Goal: Information Seeking & Learning: Learn about a topic

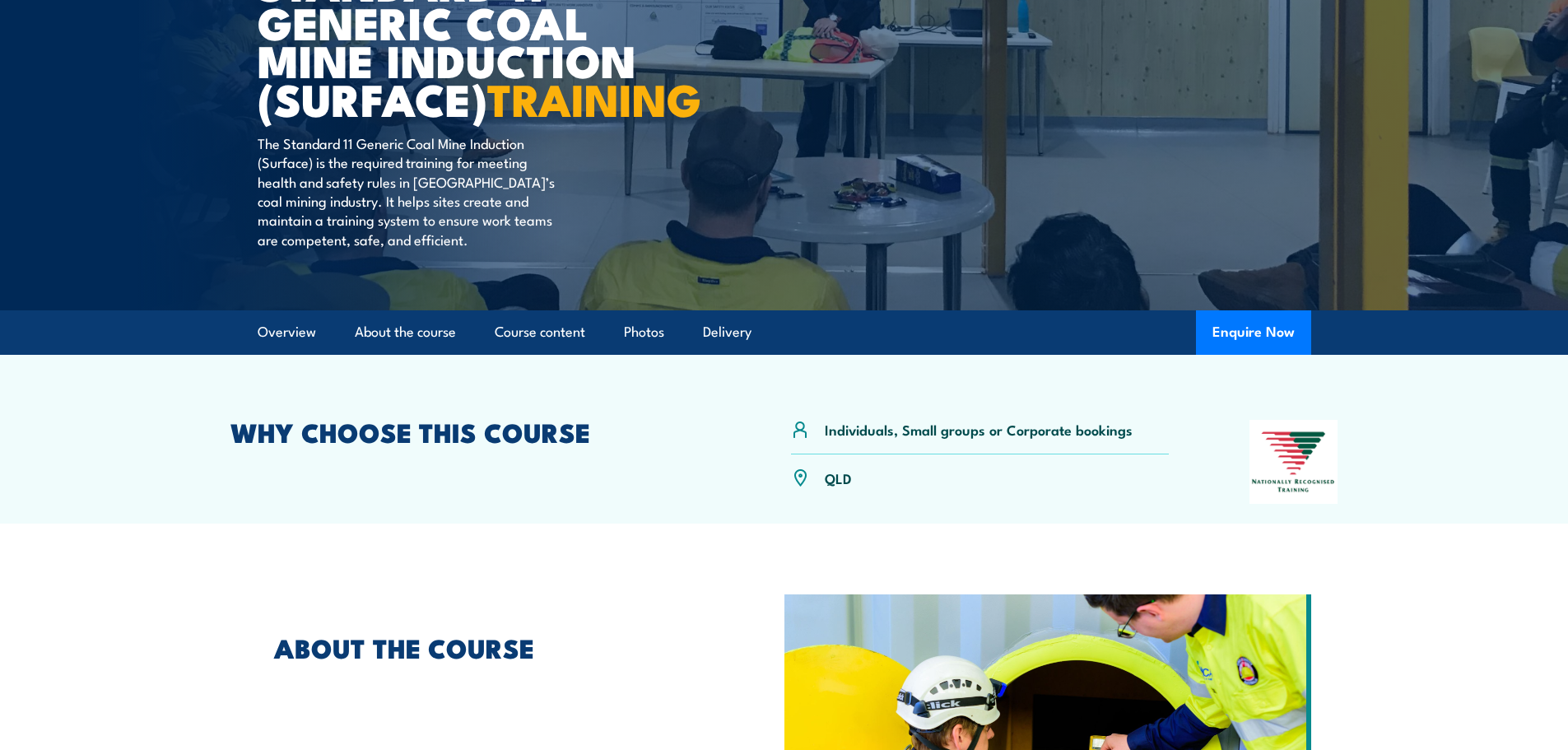
scroll to position [247, 0]
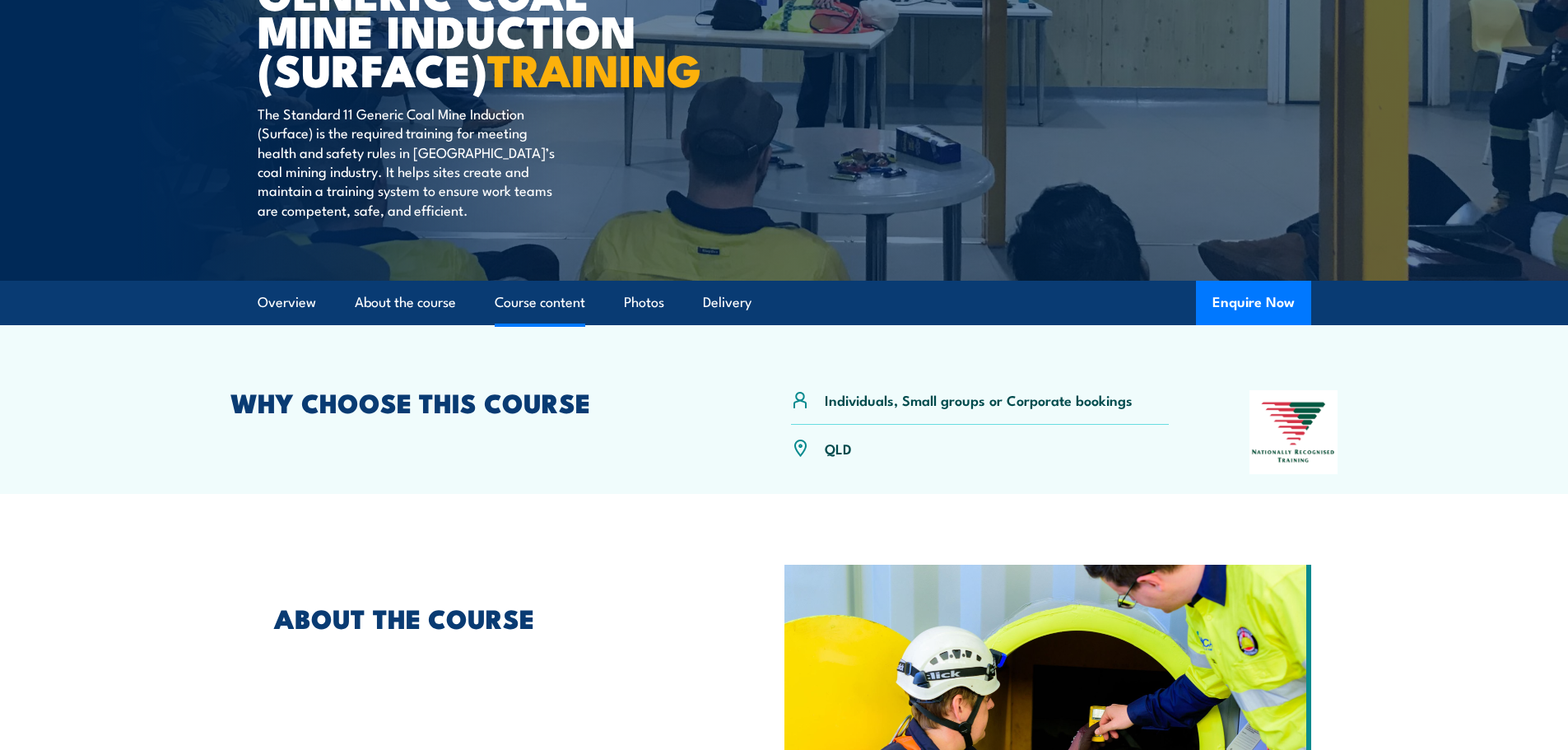
click at [516, 324] on link "Course content" at bounding box center [540, 302] width 91 height 44
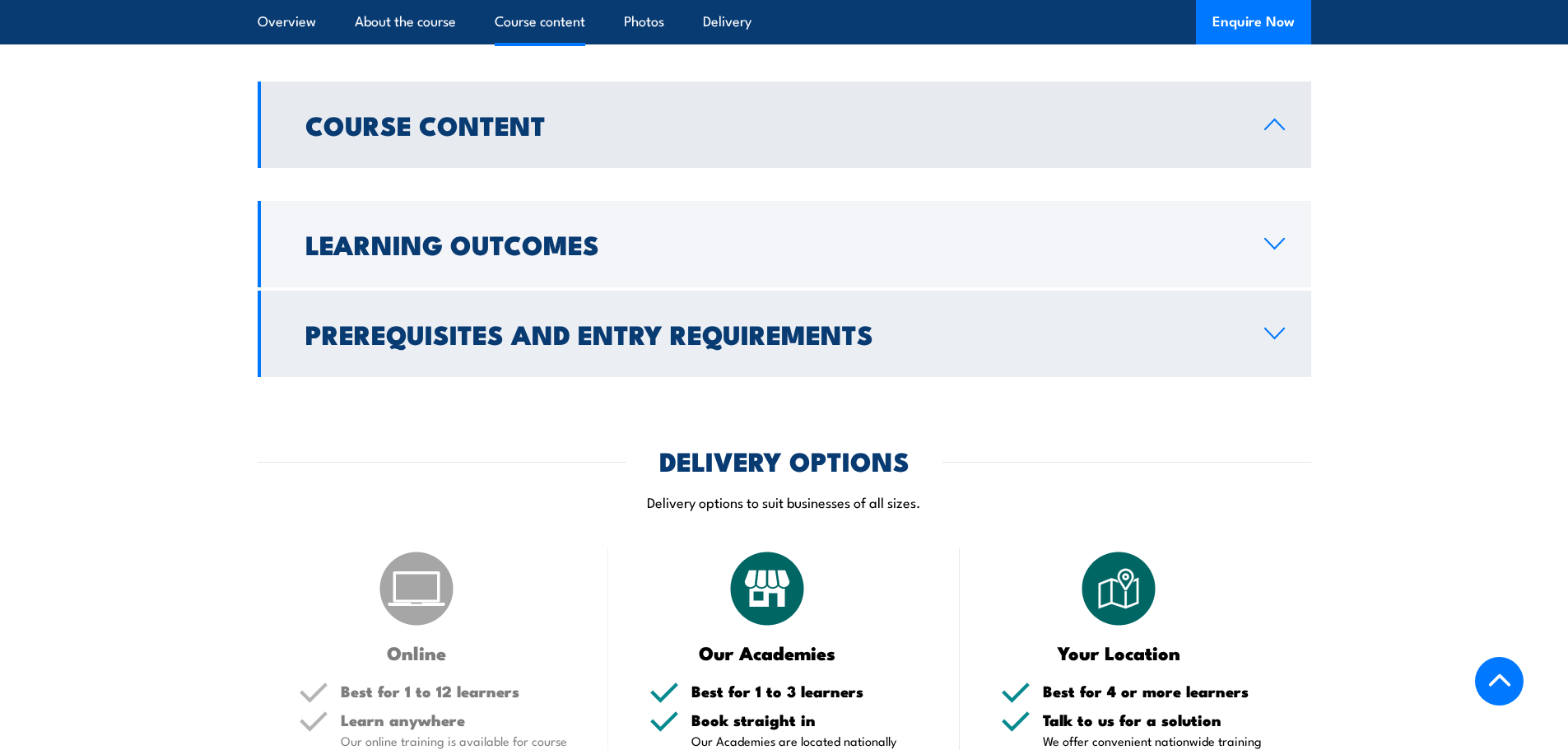
scroll to position [1110, 0]
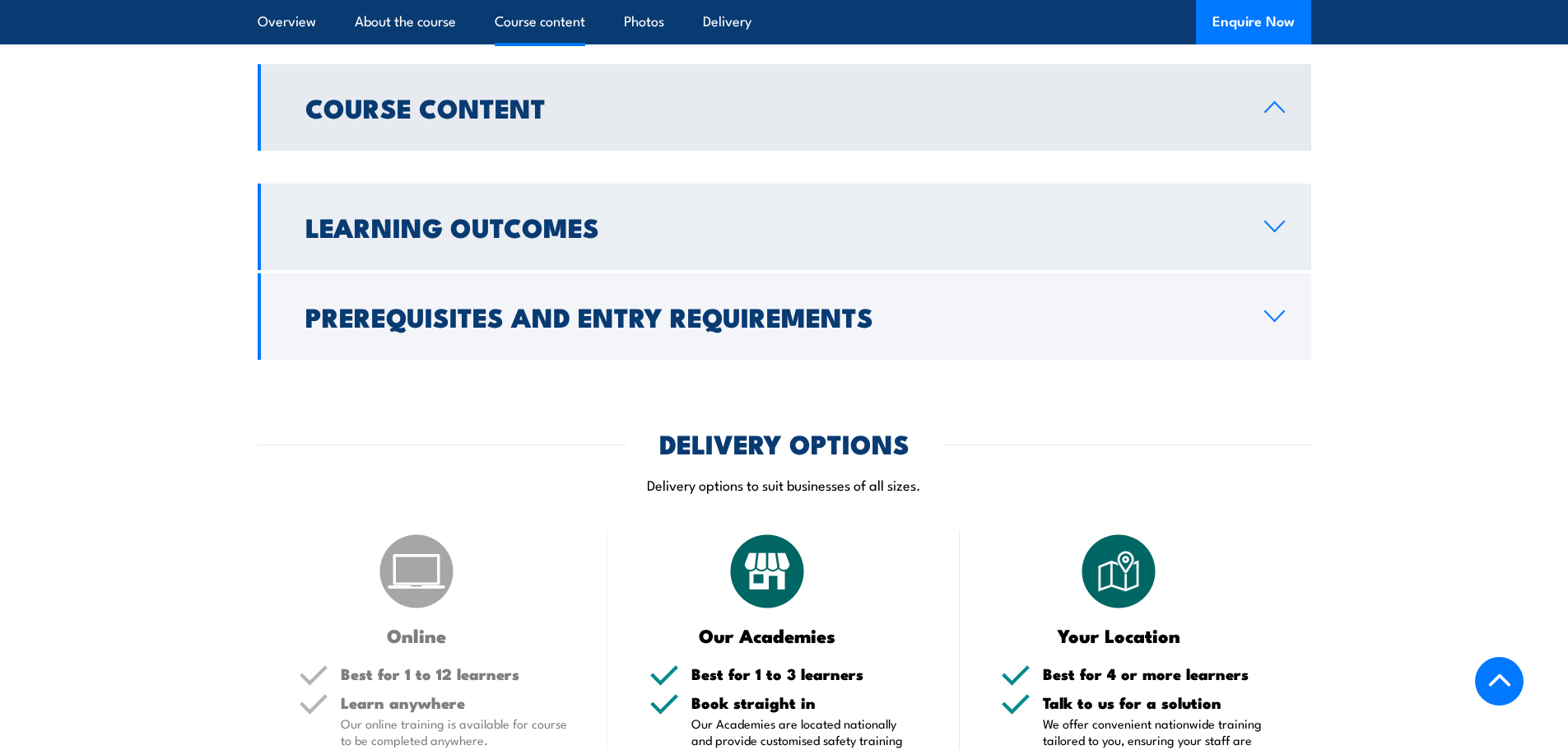
click at [1276, 270] on link "Learning Outcomes" at bounding box center [784, 226] width 1053 height 86
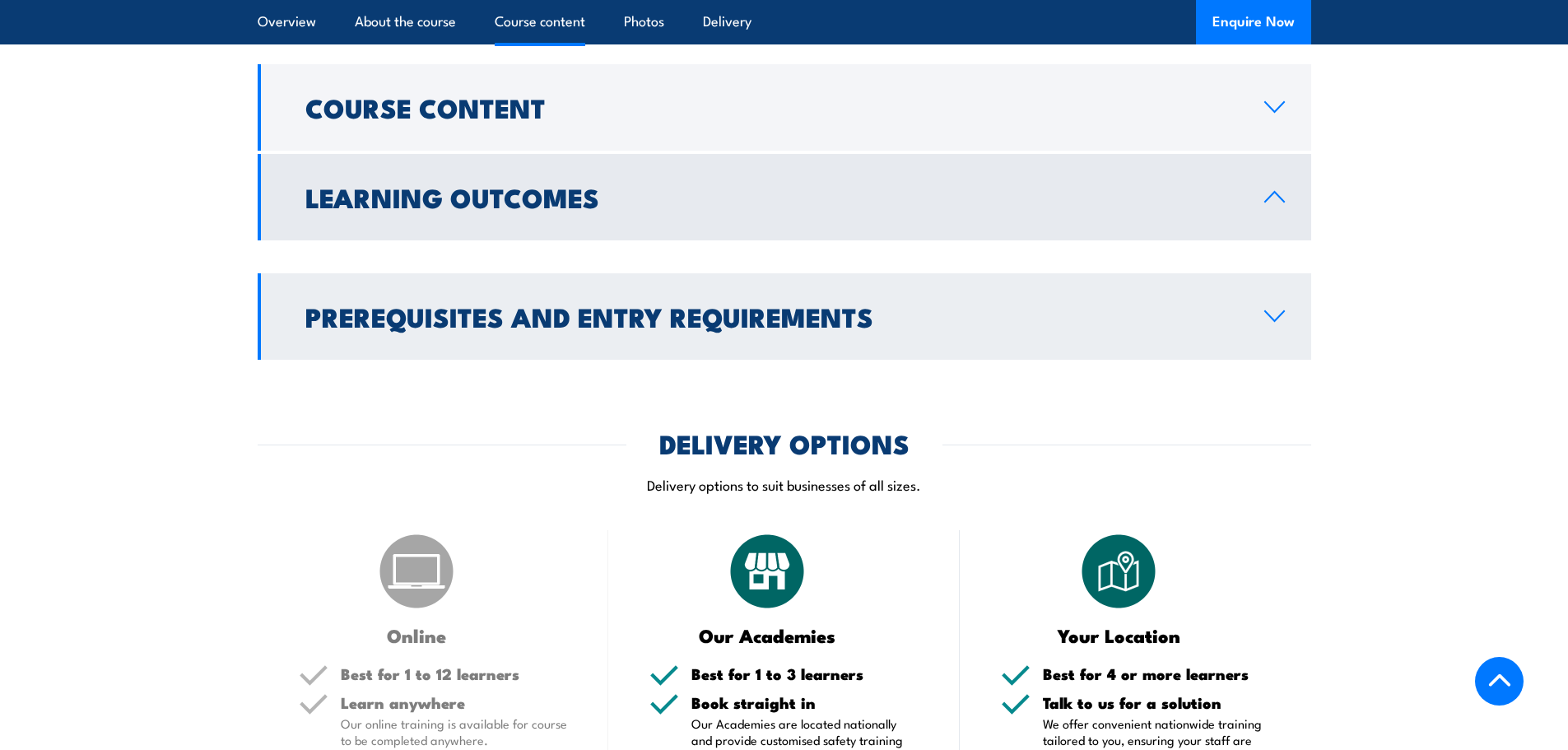
click at [1270, 323] on icon at bounding box center [1274, 316] width 22 height 13
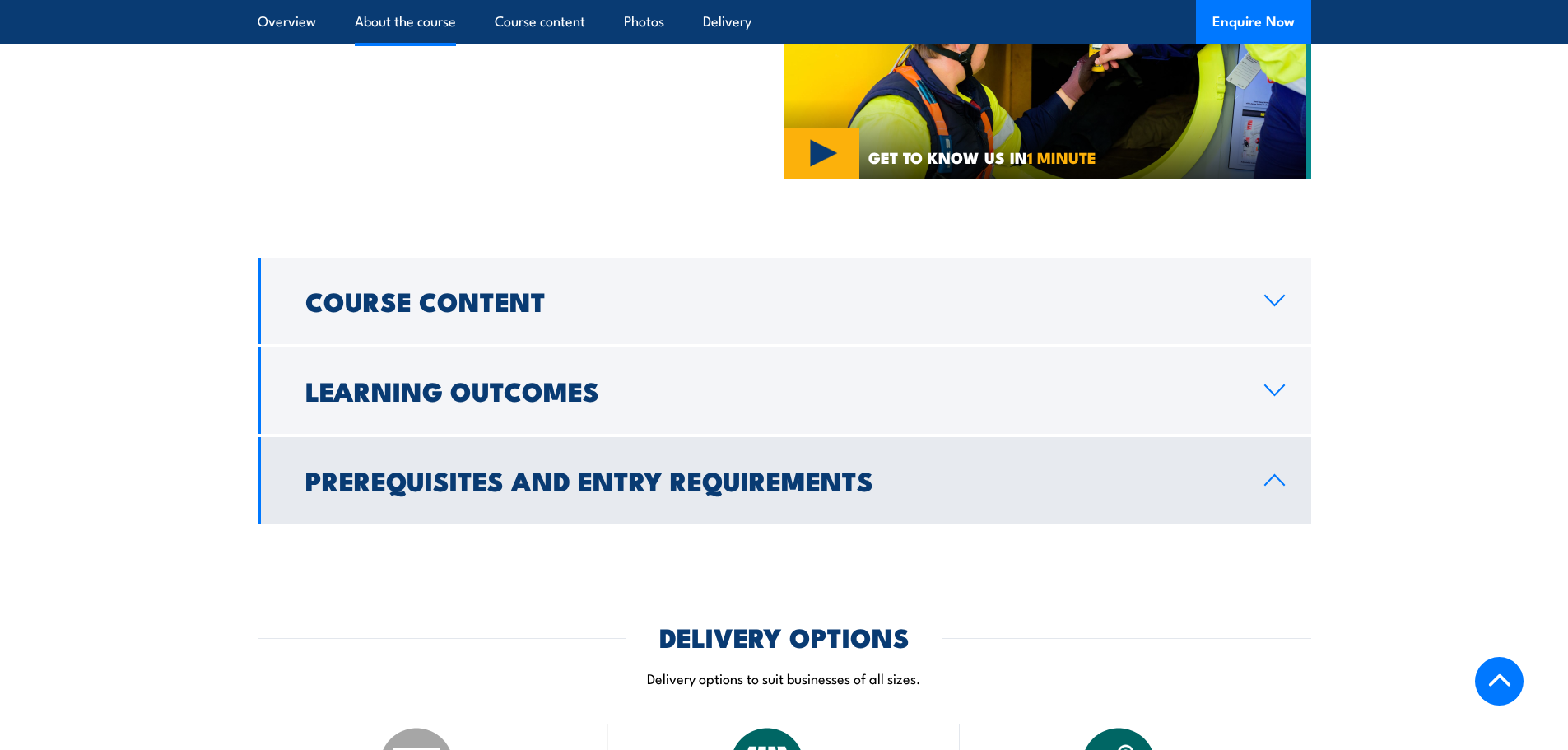
scroll to position [946, 0]
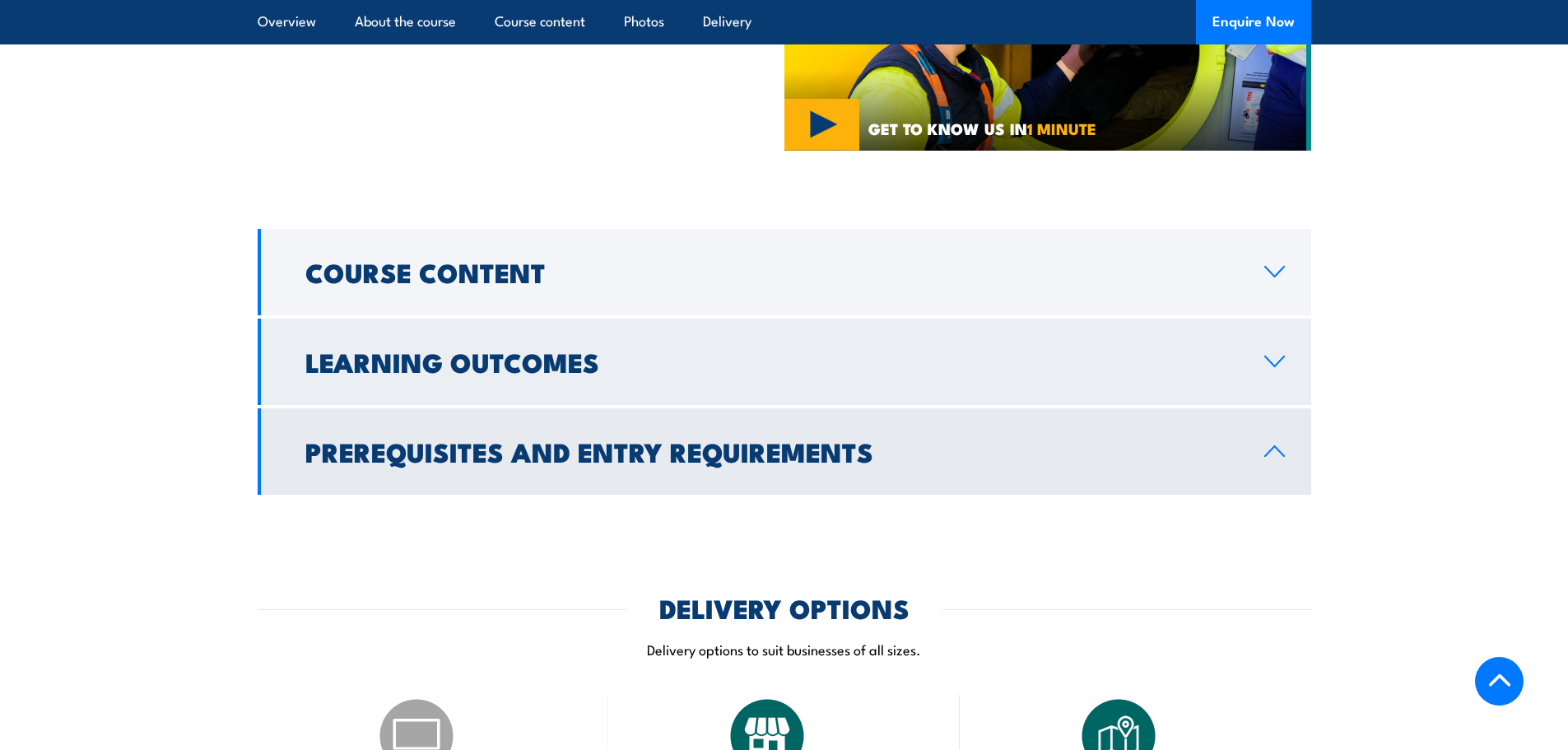
click at [1281, 368] on icon at bounding box center [1274, 361] width 22 height 13
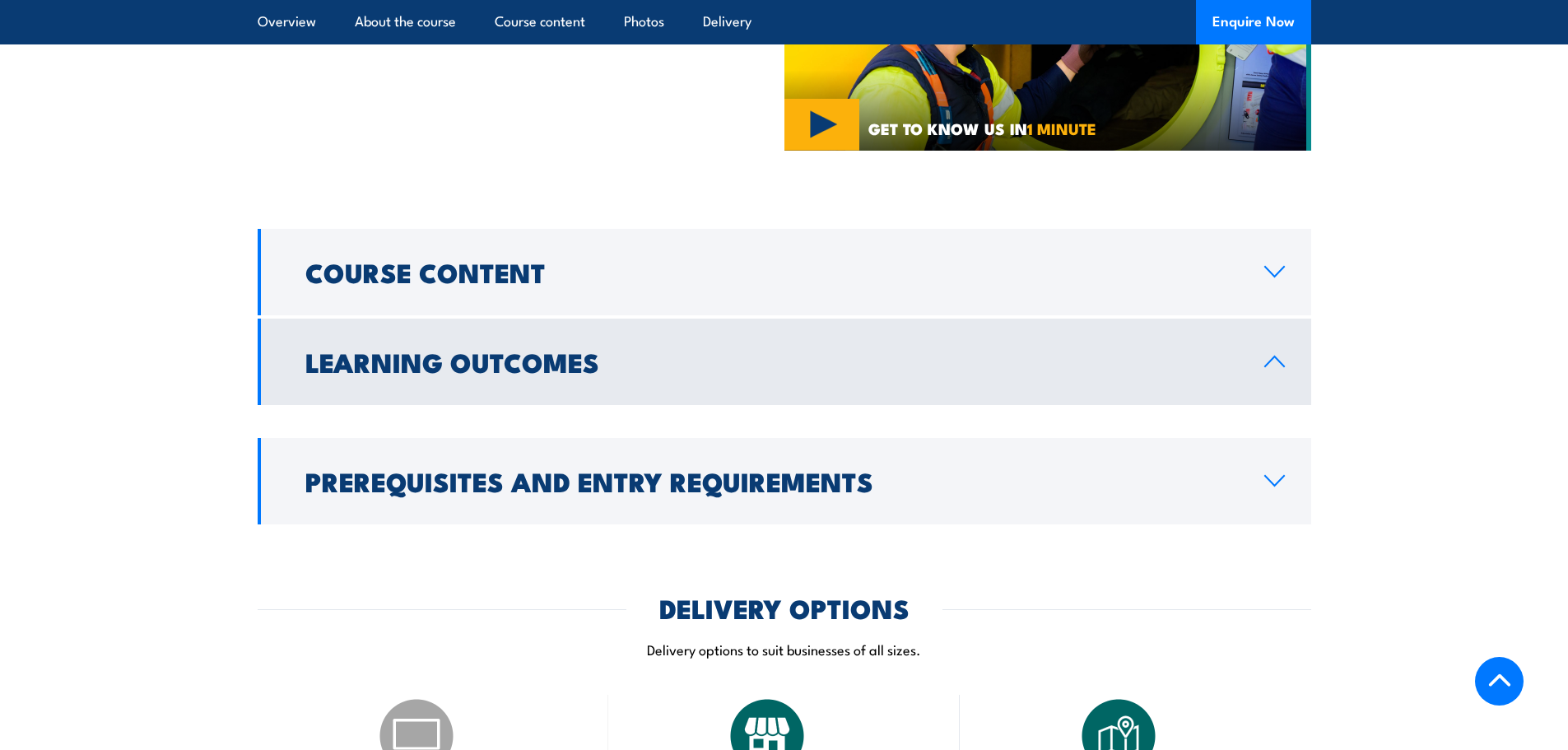
click at [1281, 368] on icon at bounding box center [1274, 361] width 22 height 13
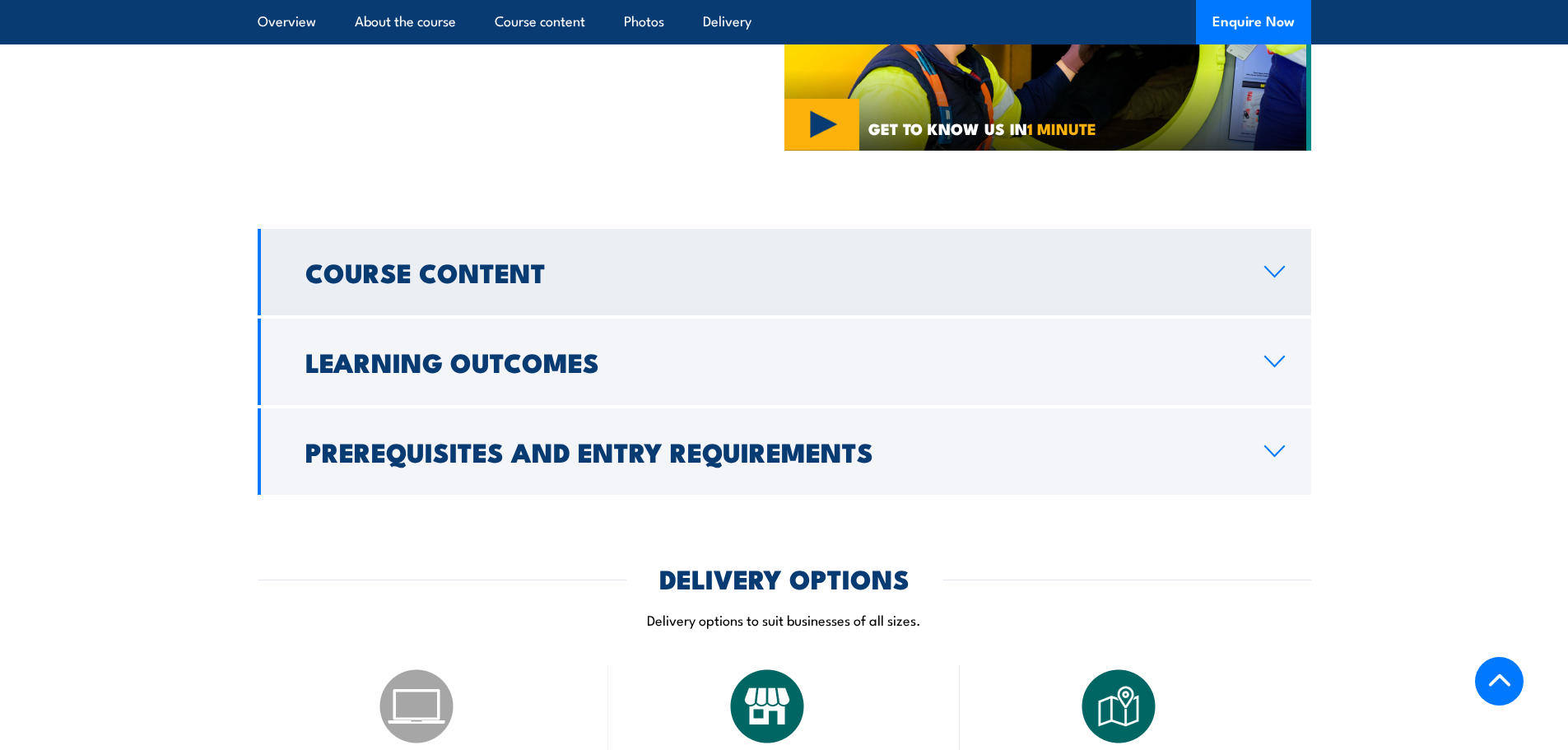
click at [1271, 315] on link "Course Content" at bounding box center [784, 272] width 1053 height 86
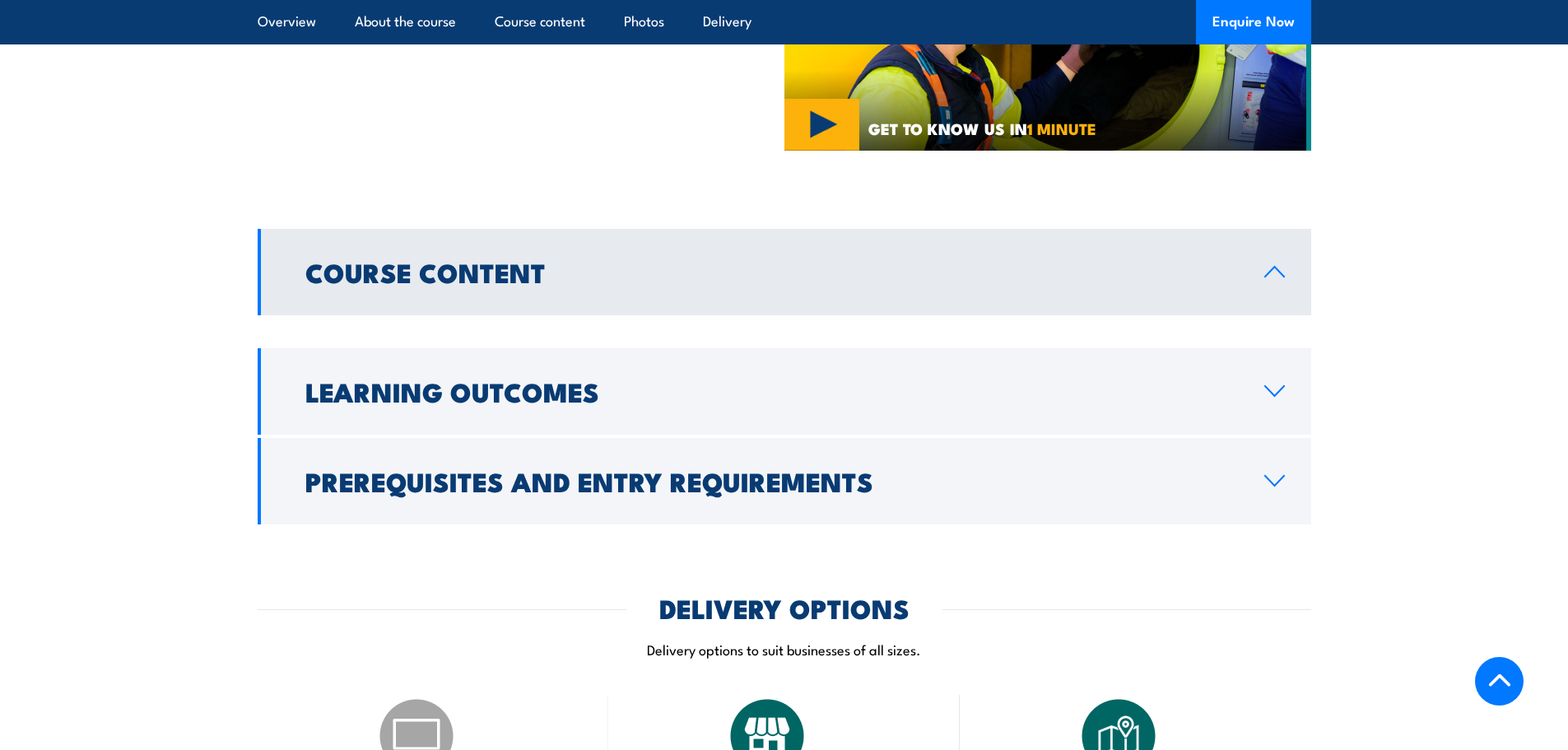
click at [1271, 315] on link "Course Content" at bounding box center [784, 272] width 1053 height 86
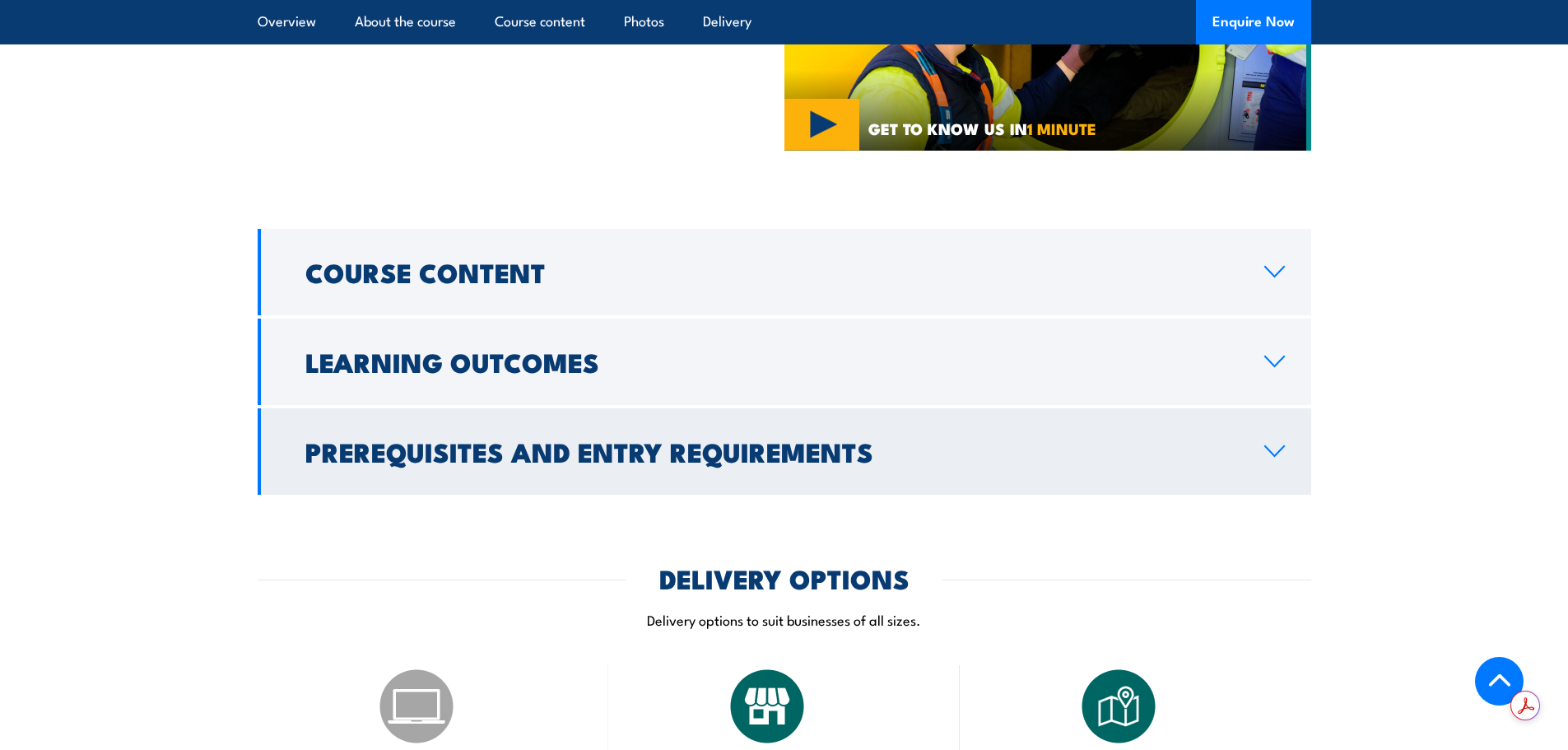
click at [1264, 479] on link "Prerequisites and Entry Requirements" at bounding box center [784, 451] width 1053 height 86
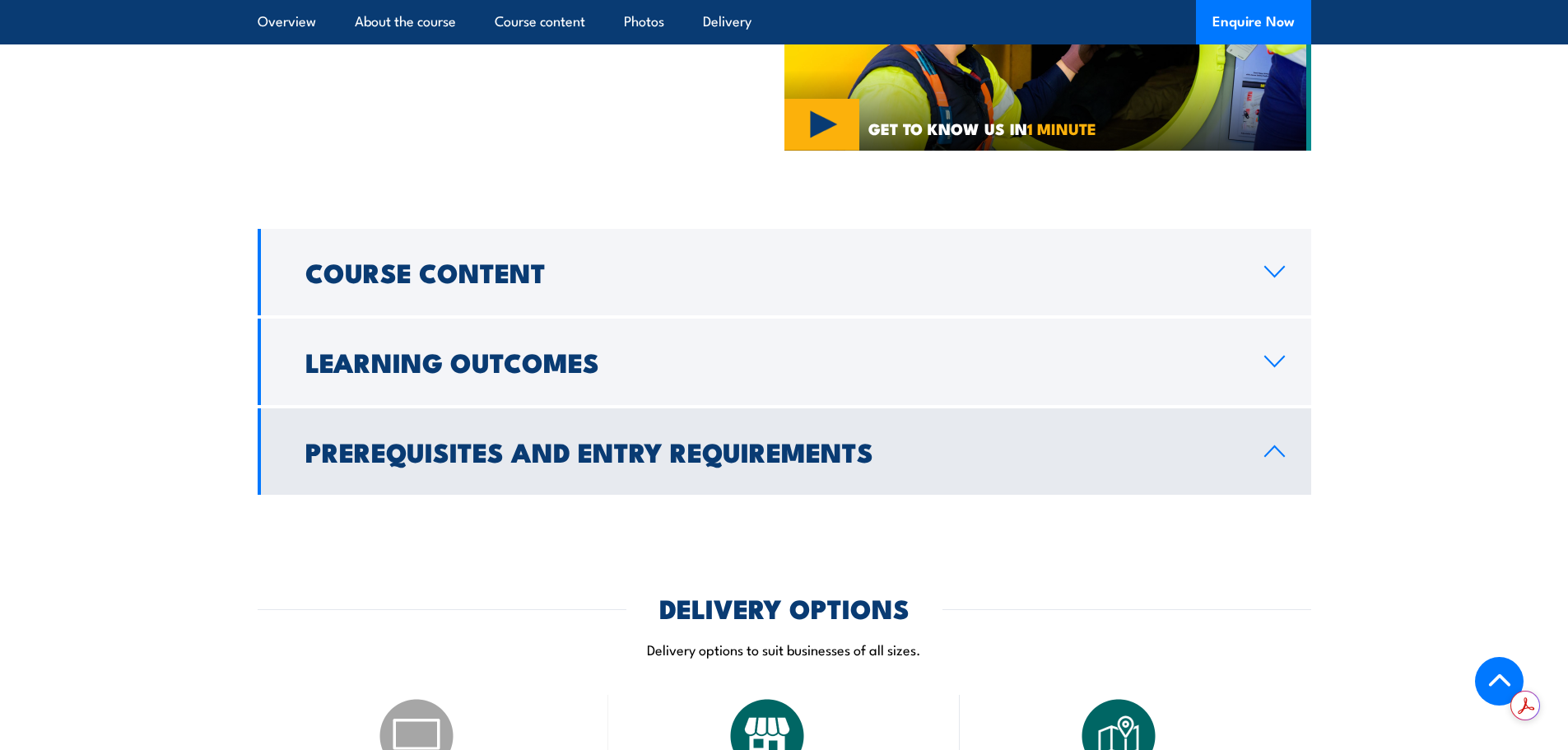
click at [1265, 479] on link "Prerequisites and Entry Requirements" at bounding box center [784, 451] width 1053 height 86
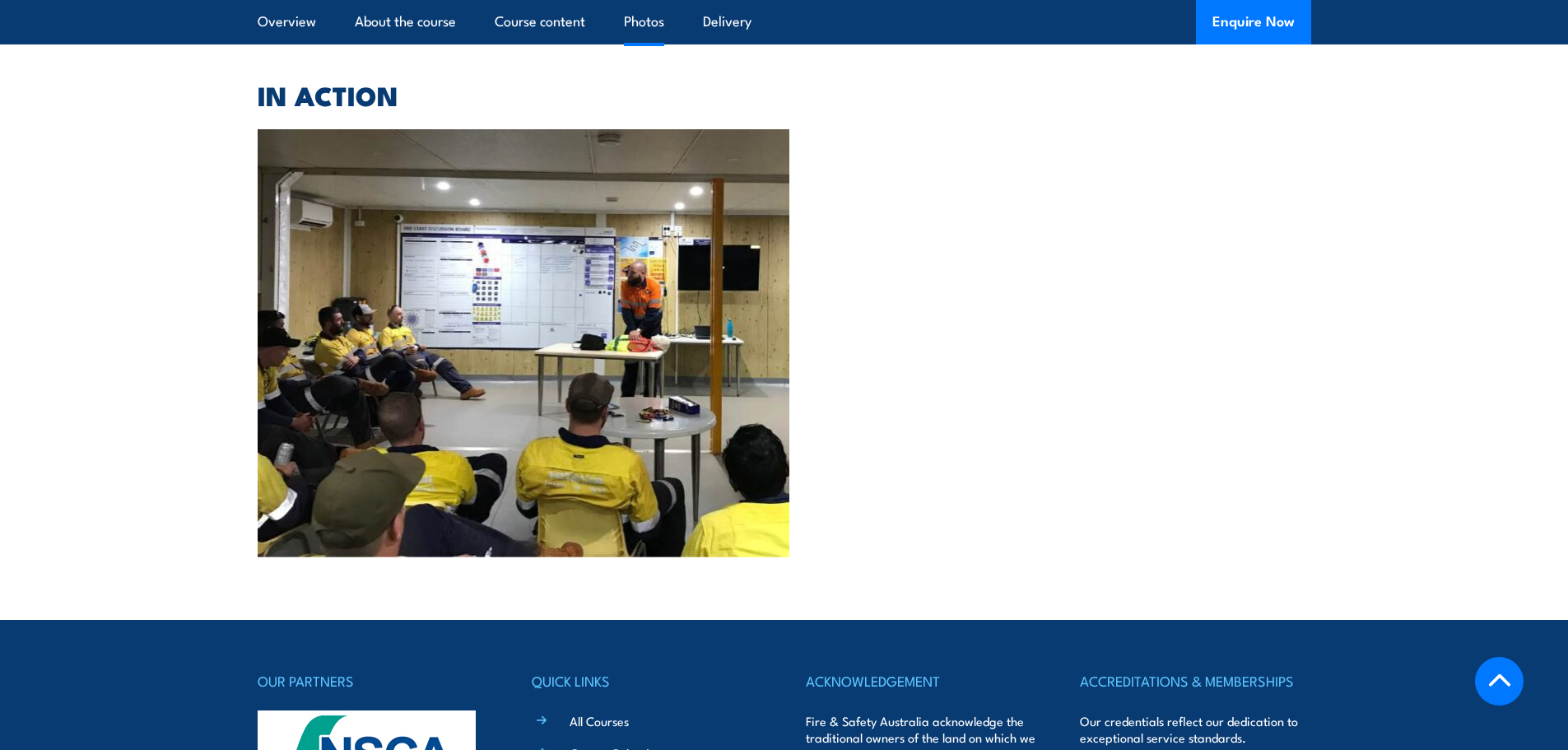
scroll to position [2839, 0]
